Goal: Task Accomplishment & Management: Manage account settings

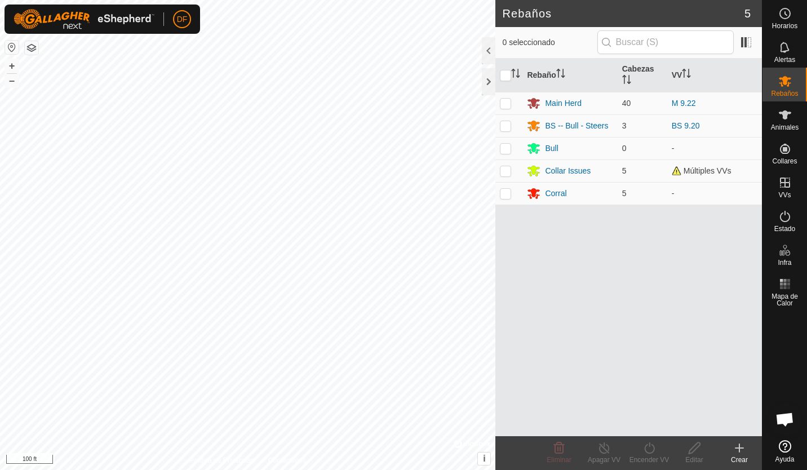
click at [29, 46] on button "button" at bounding box center [32, 48] width 14 height 14
click at [203, 67] on link "Ajustes" at bounding box center [234, 66] width 112 height 18
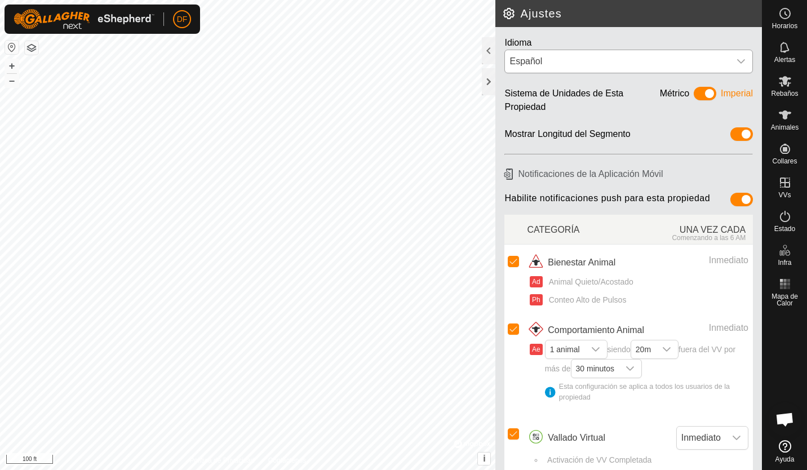
click at [736, 59] on icon "dropdown trigger" at bounding box center [740, 61] width 9 height 9
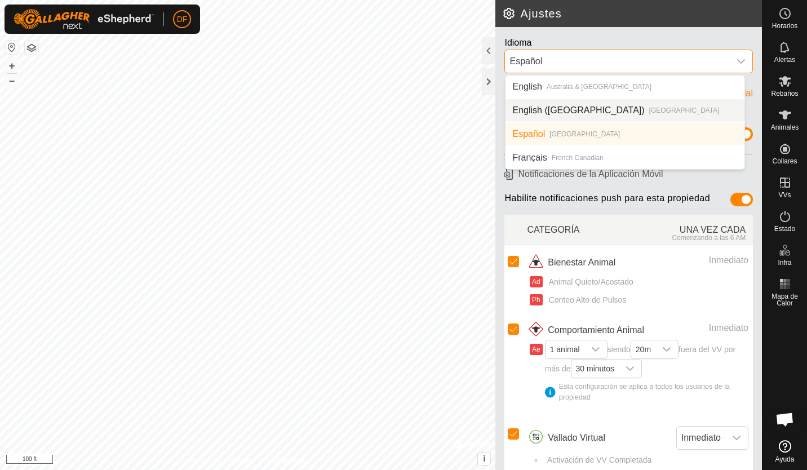
click at [519, 109] on li "English ([GEOGRAPHIC_DATA]) [GEOGRAPHIC_DATA]" at bounding box center [624, 110] width 239 height 23
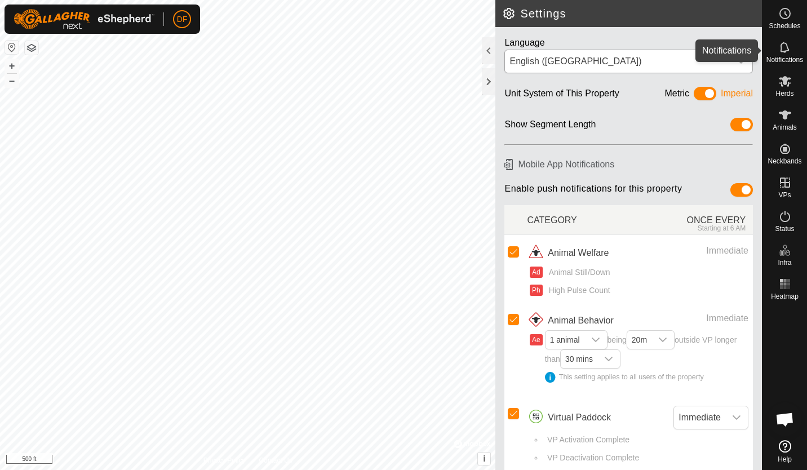
click at [782, 50] on icon at bounding box center [785, 48] width 14 height 14
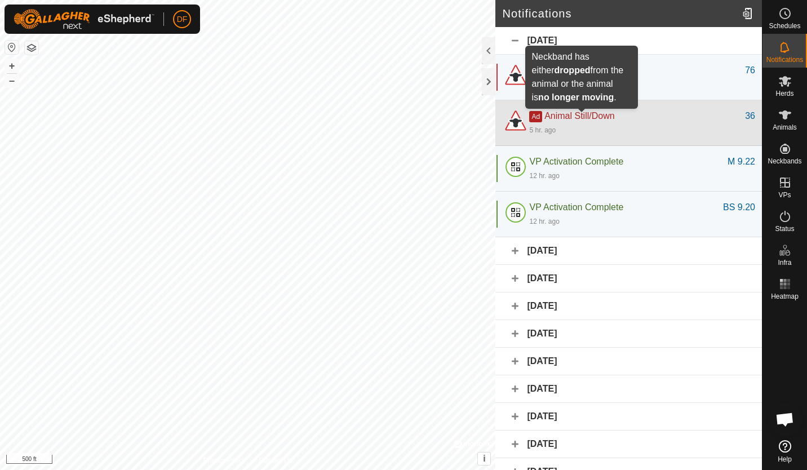
click at [564, 117] on span "Animal Still/Down" at bounding box center [579, 116] width 70 height 10
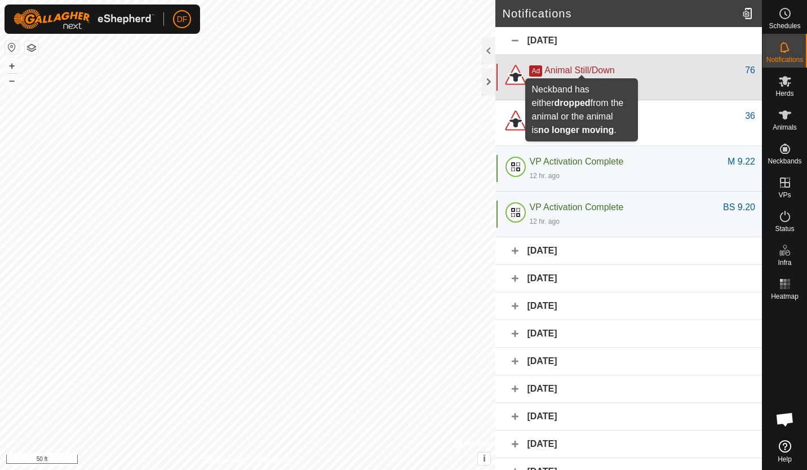
click at [565, 68] on span "Animal Still/Down" at bounding box center [579, 70] width 70 height 10
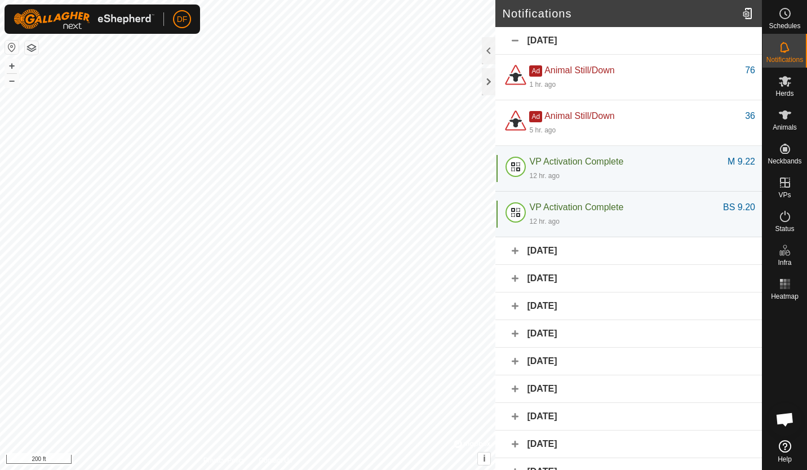
click at [784, 448] on icon at bounding box center [785, 446] width 12 height 12
click at [788, 80] on icon at bounding box center [785, 81] width 14 height 14
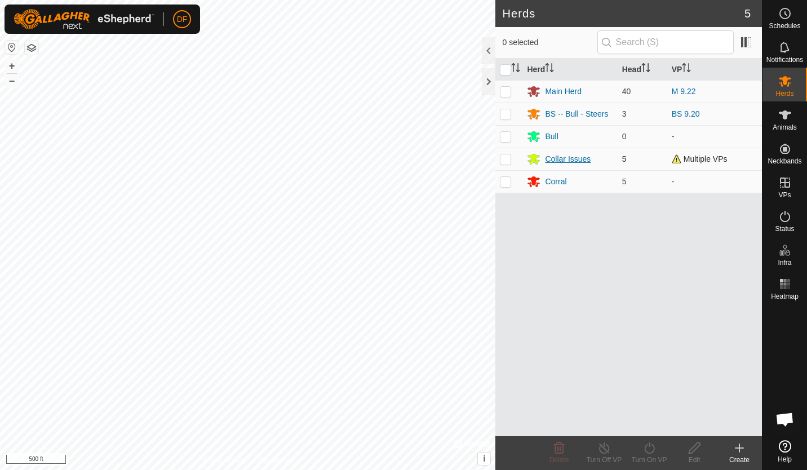
click at [554, 159] on div "Collar Issues" at bounding box center [568, 159] width 46 height 12
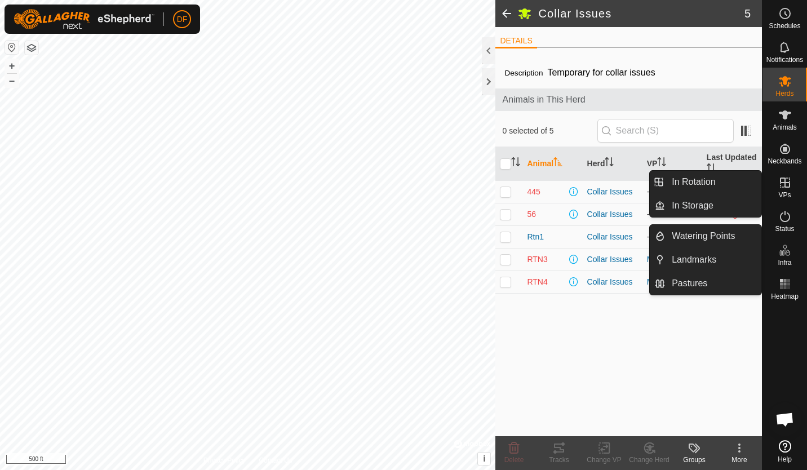
click at [784, 188] on icon at bounding box center [785, 183] width 14 height 14
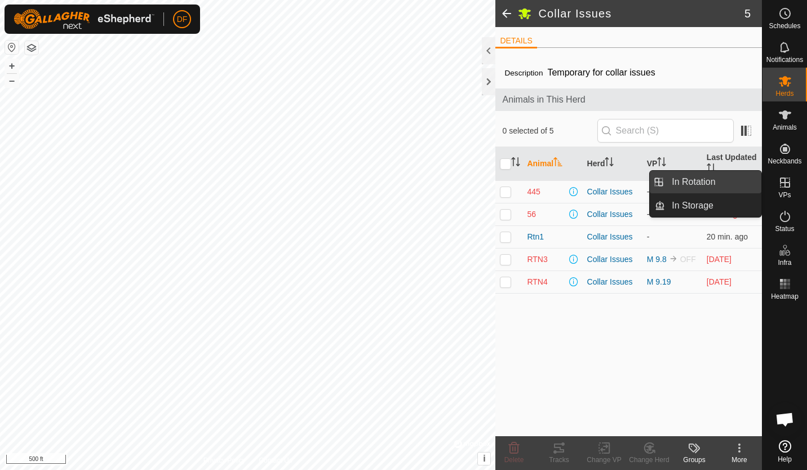
click at [706, 180] on link "In Rotation" at bounding box center [713, 182] width 96 height 23
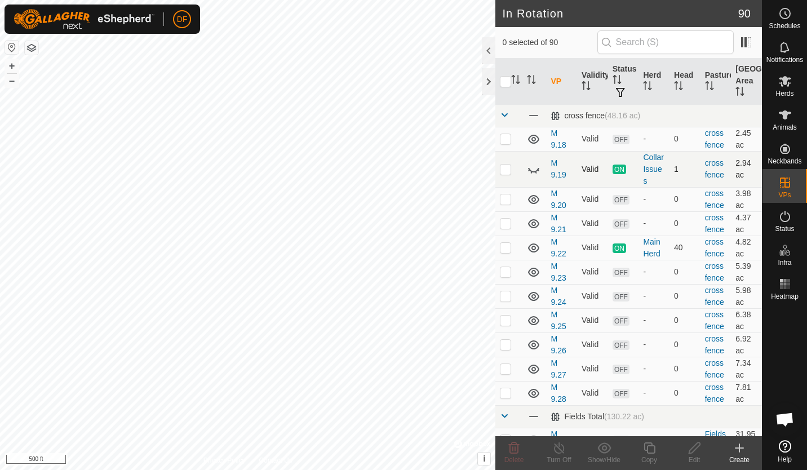
click at [505, 170] on p-checkbox at bounding box center [505, 168] width 11 height 9
click at [504, 167] on p-checkbox at bounding box center [505, 168] width 11 height 9
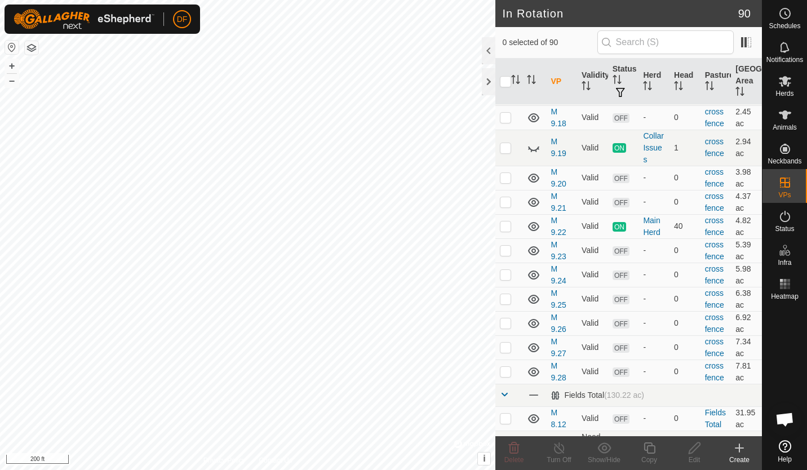
scroll to position [12, 0]
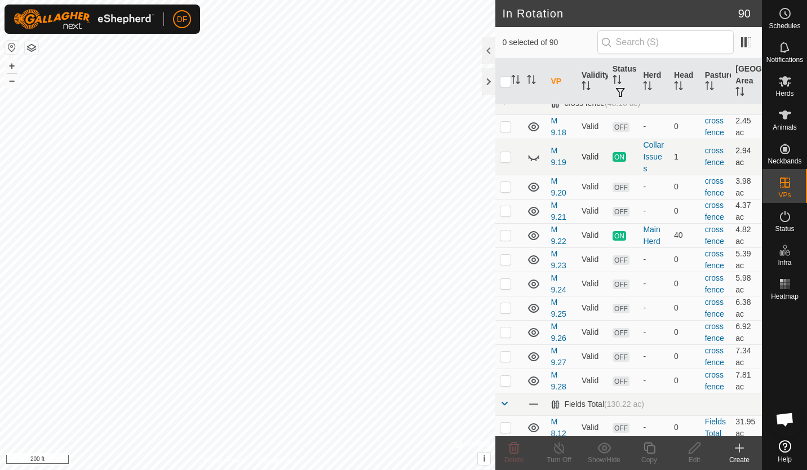
click at [505, 157] on p-checkbox at bounding box center [505, 156] width 11 height 9
checkbox input "false"
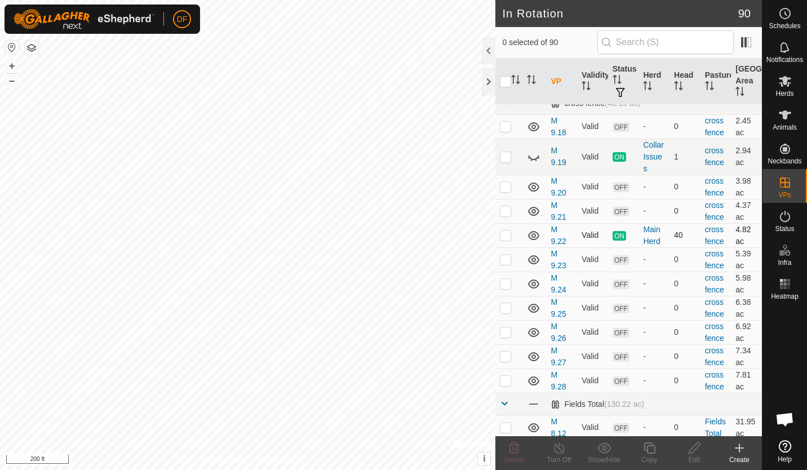
click at [507, 235] on p-checkbox at bounding box center [505, 234] width 11 height 9
checkbox input "false"
click at [502, 154] on p-checkbox at bounding box center [505, 156] width 11 height 9
click at [604, 445] on icon at bounding box center [604, 447] width 14 height 11
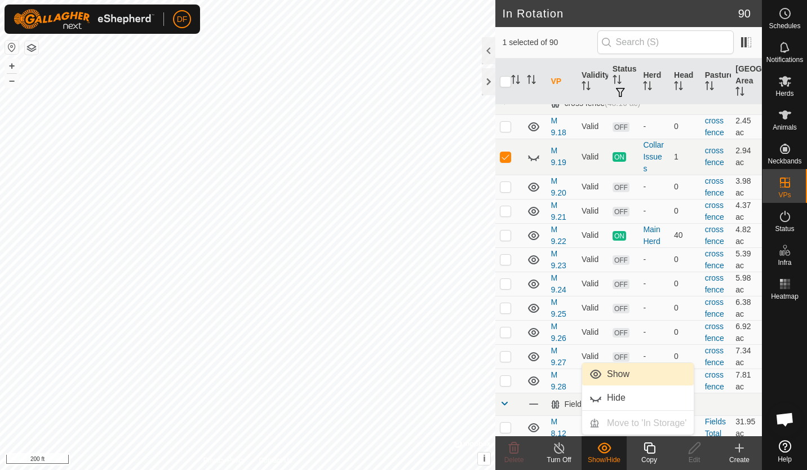
click at [599, 374] on link "Show" at bounding box center [638, 374] width 112 height 23
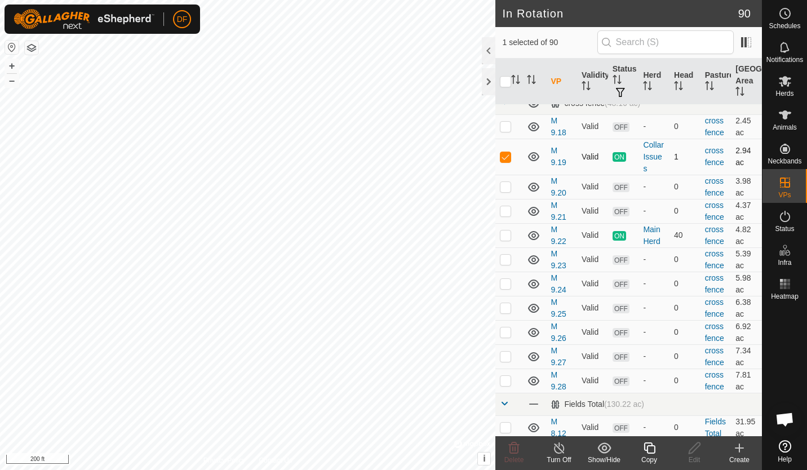
click at [506, 158] on p-checkbox at bounding box center [505, 156] width 11 height 9
checkbox input "true"
click at [533, 155] on icon at bounding box center [533, 156] width 11 height 9
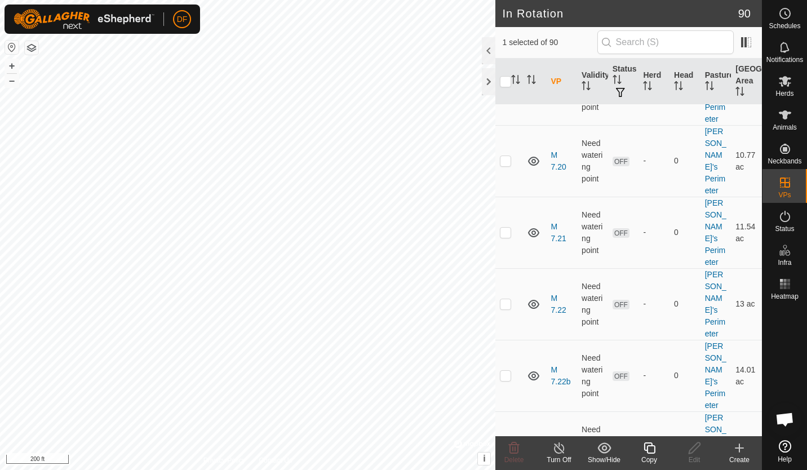
scroll to position [3501, 0]
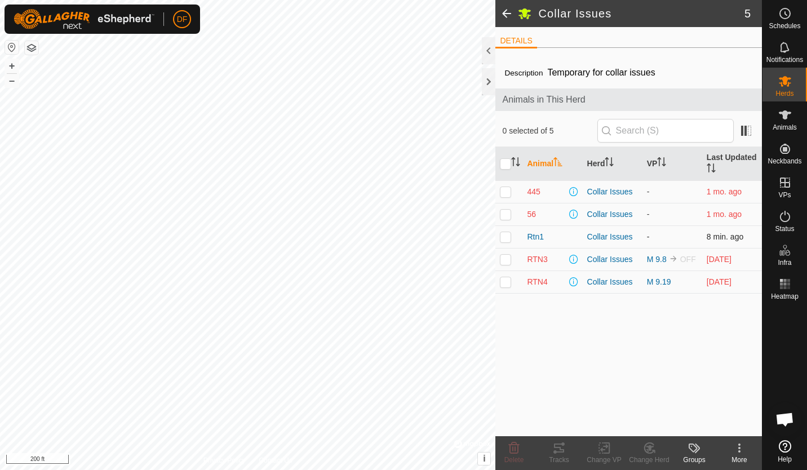
click at [505, 236] on p-checkbox at bounding box center [505, 236] width 11 height 9
checkbox input "true"
click at [602, 448] on icon at bounding box center [604, 448] width 14 height 14
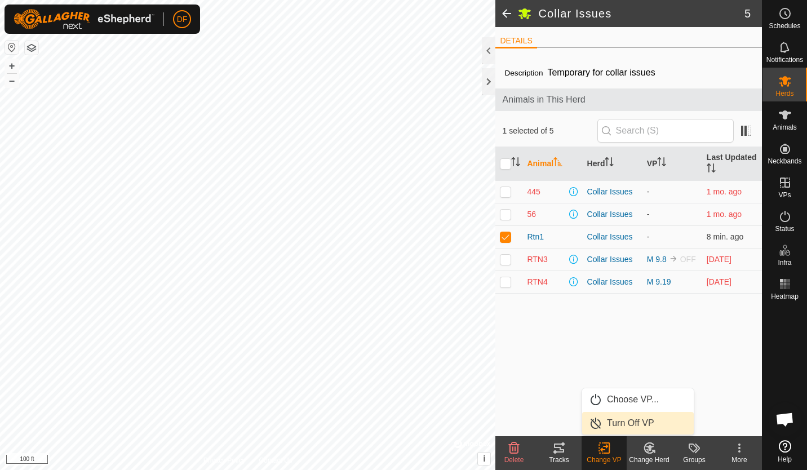
click at [617, 418] on link "Turn Off VP" at bounding box center [638, 423] width 112 height 23
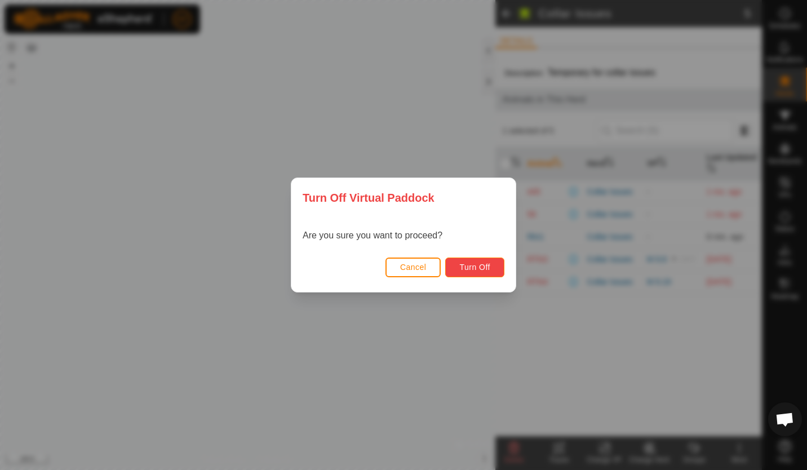
click at [477, 266] on span "Turn Off" at bounding box center [474, 267] width 31 height 9
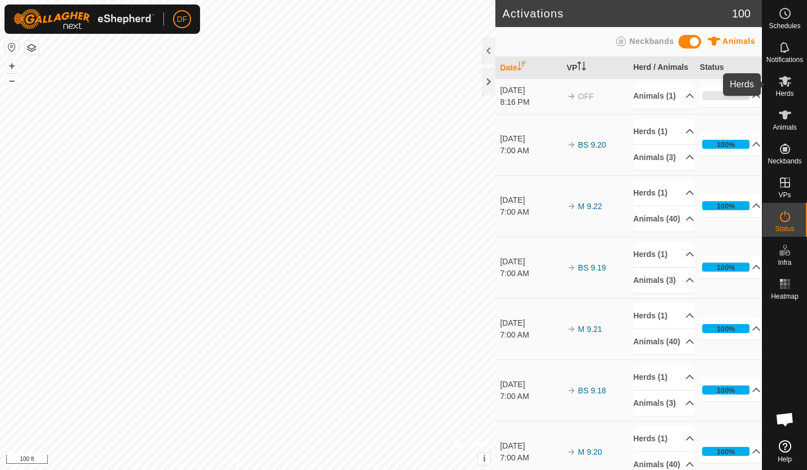
click at [782, 86] on icon at bounding box center [785, 81] width 14 height 14
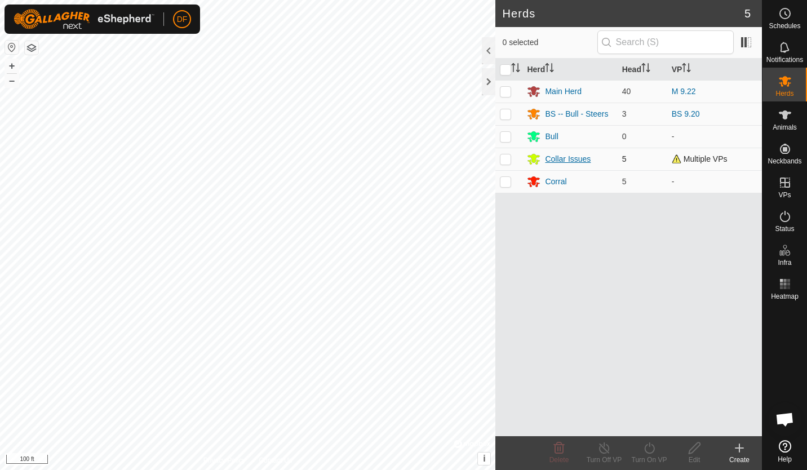
click at [557, 160] on div "Collar Issues" at bounding box center [568, 159] width 46 height 12
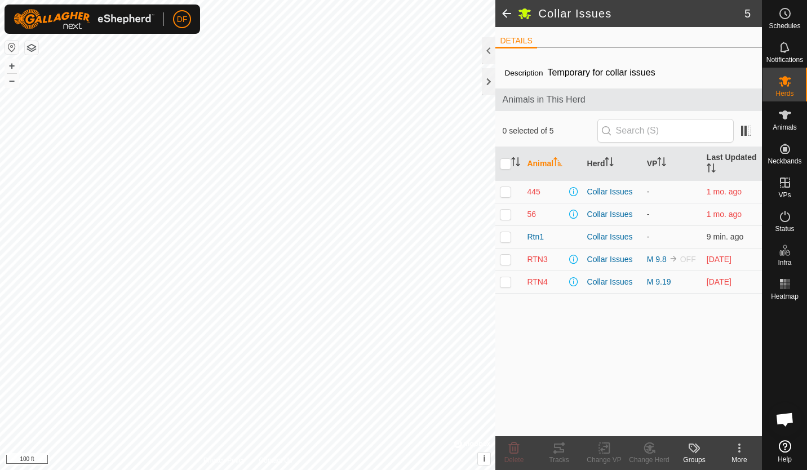
click at [504, 281] on p-checkbox at bounding box center [505, 281] width 11 height 9
checkbox input "true"
click at [538, 278] on span "RTN4" at bounding box center [537, 282] width 20 height 12
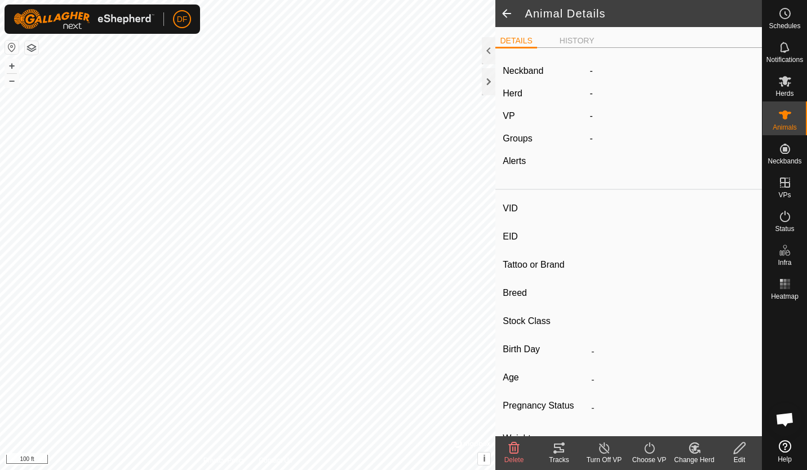
type input "RTN4"
type input "-"
type input "South Poll"
type input "-"
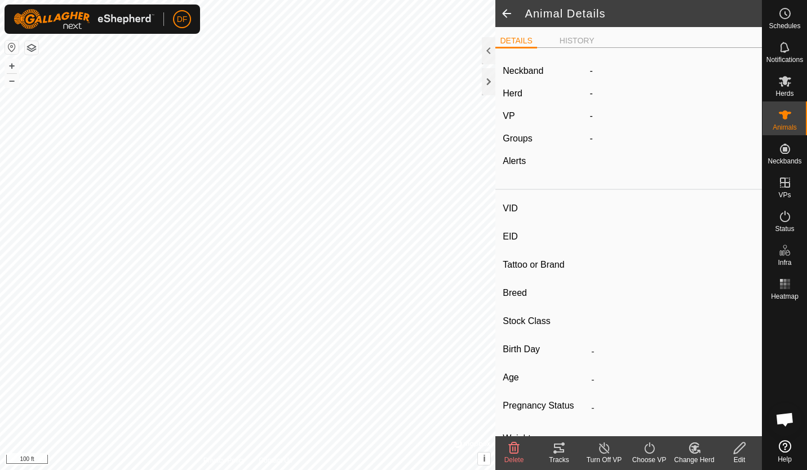
type input "05/2023"
type input "2 years 4 months"
type input "0 kg"
type input "-"
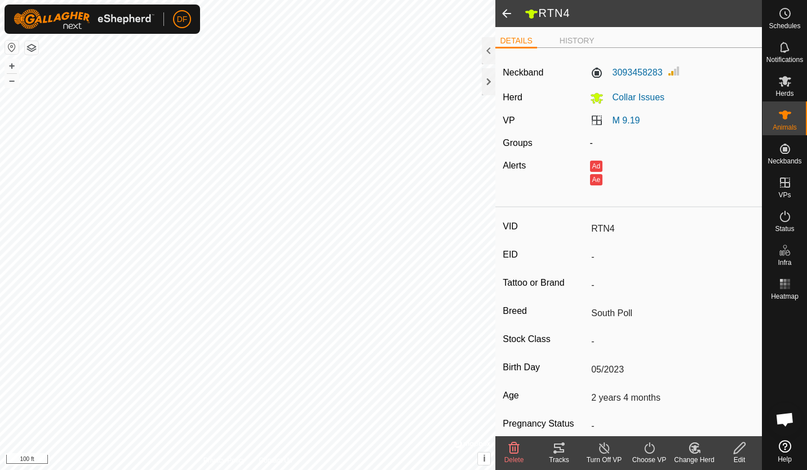
click at [602, 451] on icon at bounding box center [604, 448] width 14 height 14
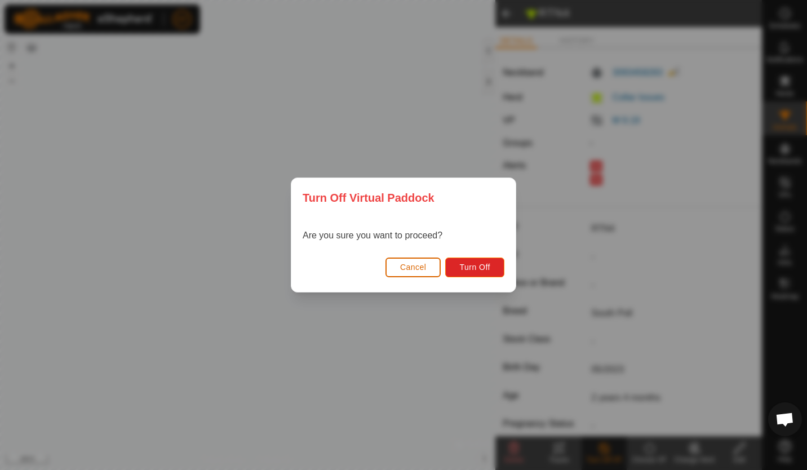
click at [419, 271] on span "Cancel" at bounding box center [413, 267] width 26 height 9
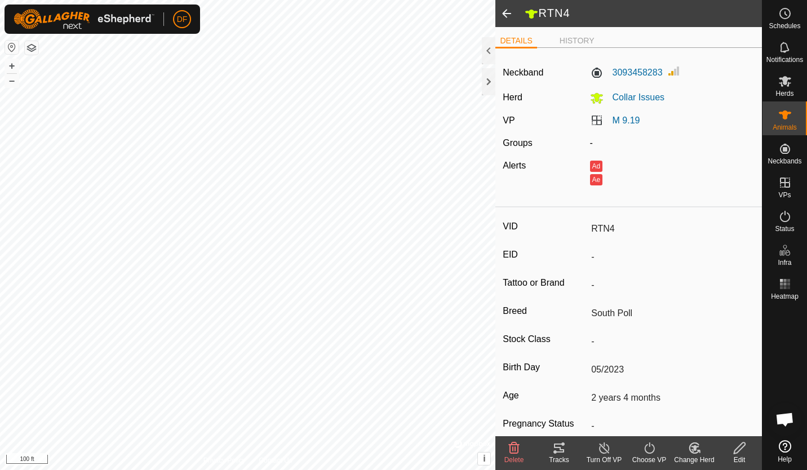
click at [606, 452] on icon at bounding box center [604, 448] width 14 height 14
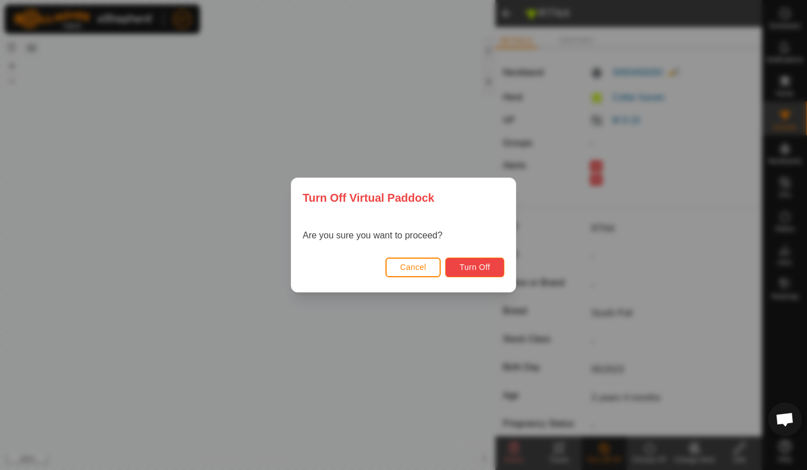
click at [475, 268] on span "Turn Off" at bounding box center [474, 267] width 31 height 9
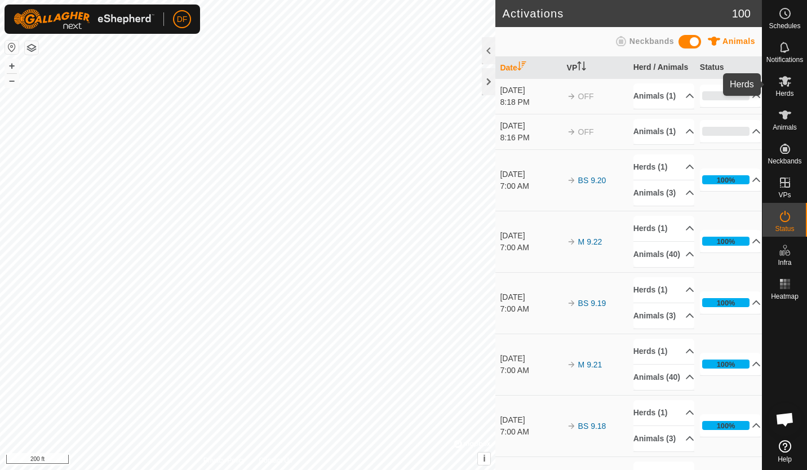
click at [786, 84] on icon at bounding box center [785, 81] width 14 height 14
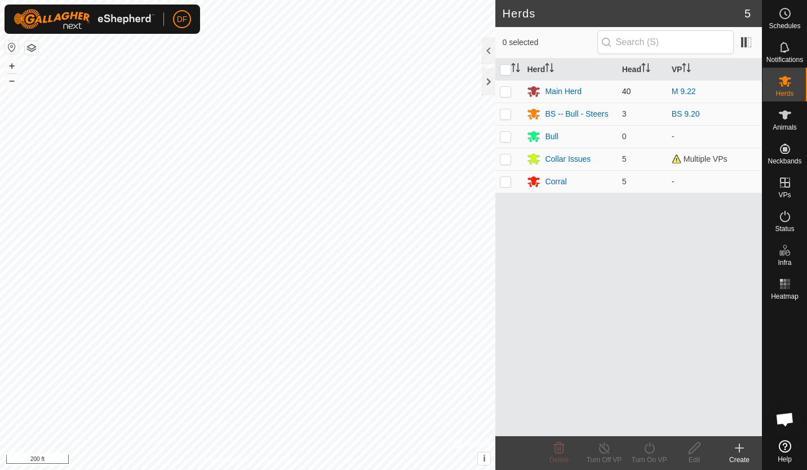
click at [506, 93] on p-checkbox at bounding box center [505, 91] width 11 height 9
checkbox input "true"
click at [680, 92] on link "M 9.22" at bounding box center [683, 91] width 24 height 9
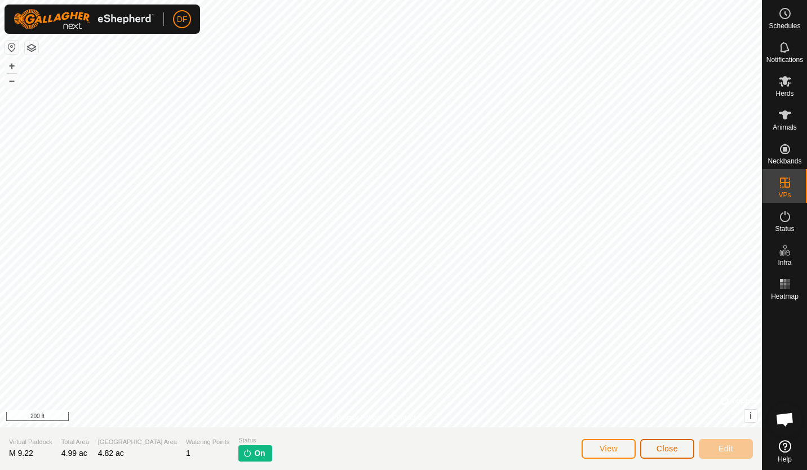
click at [672, 447] on span "Close" at bounding box center [666, 448] width 21 height 9
